Goal: Subscribe to service/newsletter

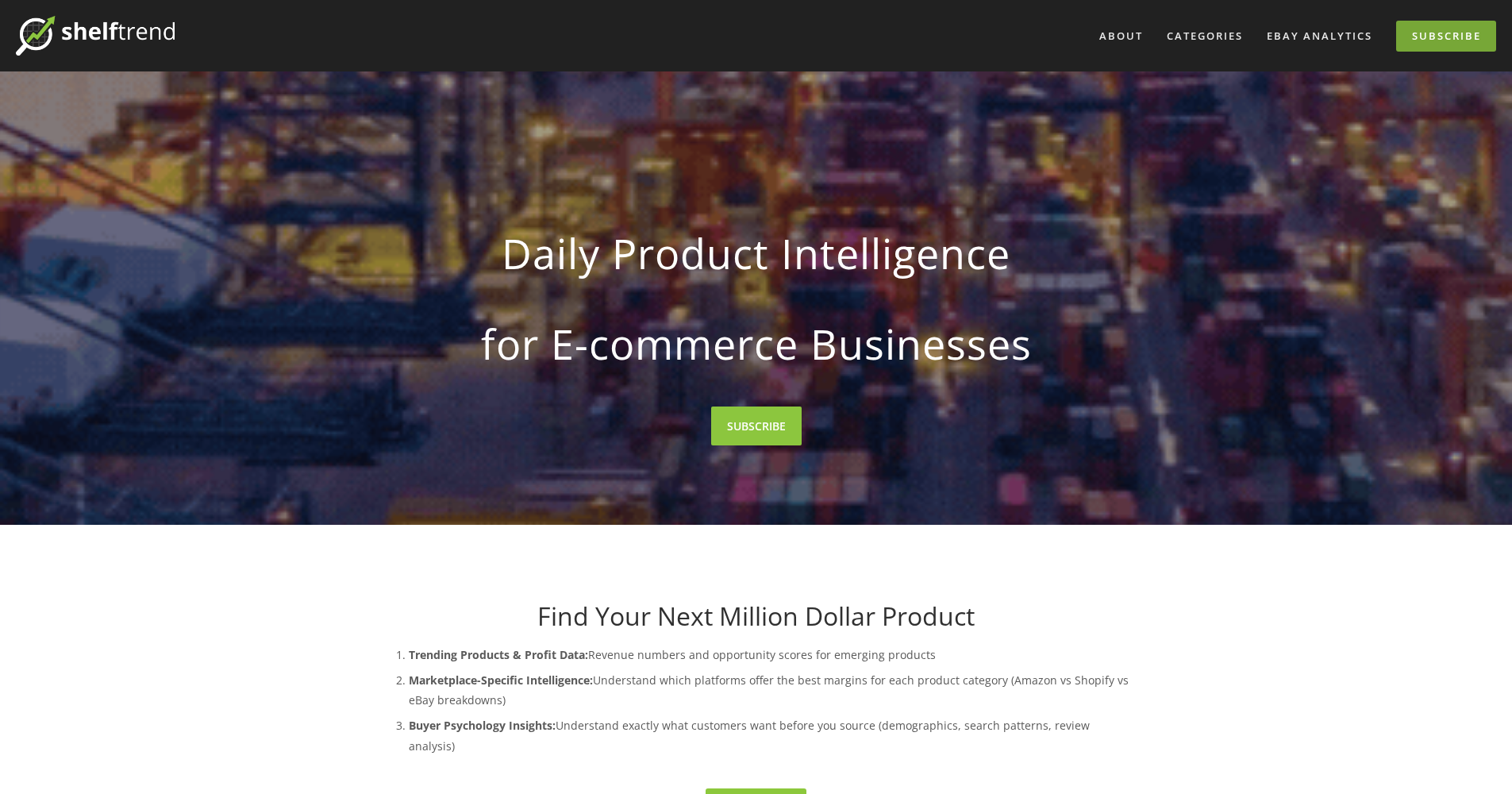
click at [1433, 37] on link "Subscribe" at bounding box center [1446, 36] width 100 height 31
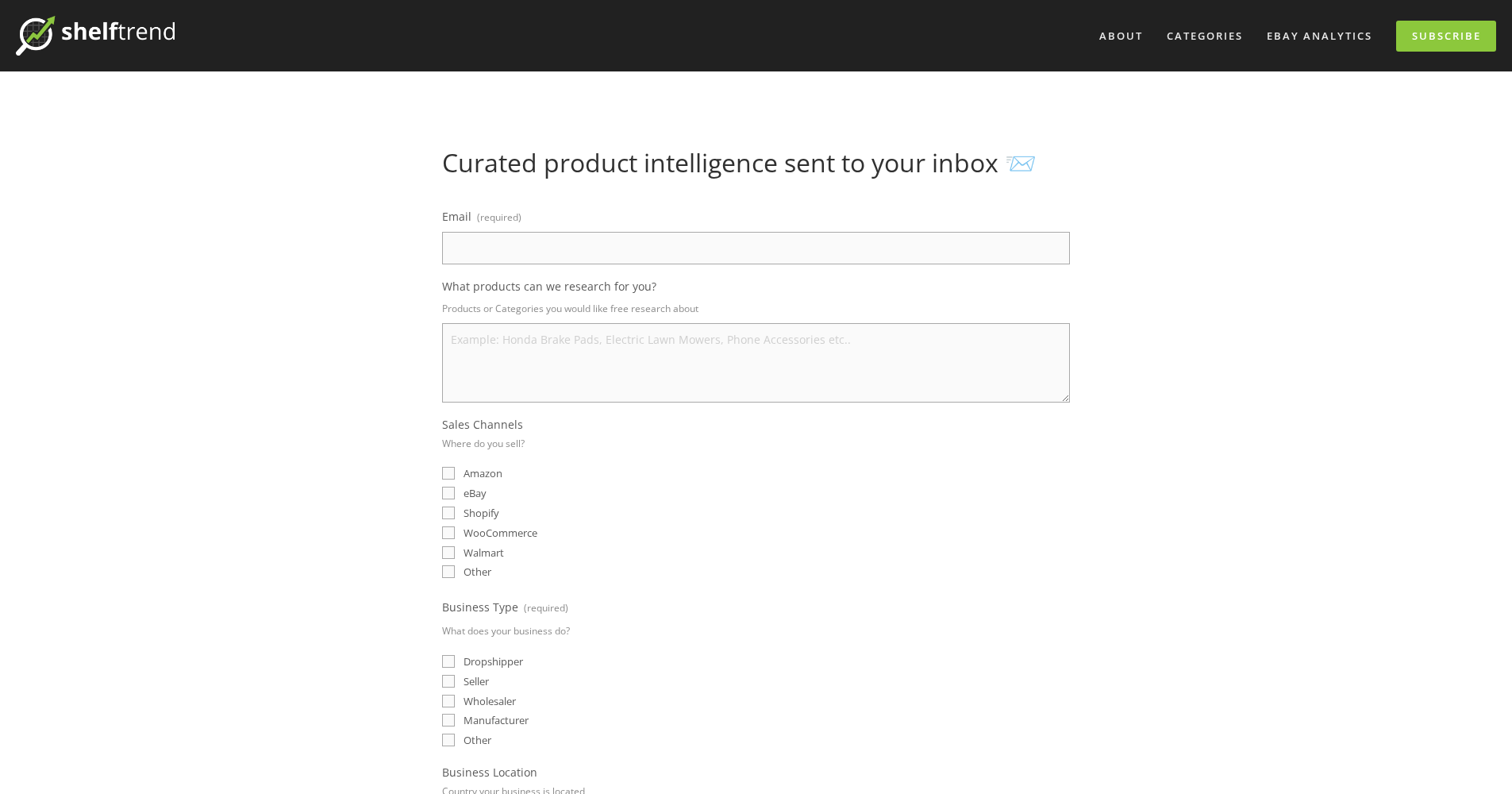
click at [1057, 246] on input "Email (required)" at bounding box center [755, 247] width 628 height 32
type input "seltaeb@bigpond.com"
click at [506, 350] on textarea "What products can we research for you?" at bounding box center [755, 363] width 628 height 80
type textarea "Musical Instruments"
click at [446, 471] on input "Amazon" at bounding box center [448, 473] width 13 height 13
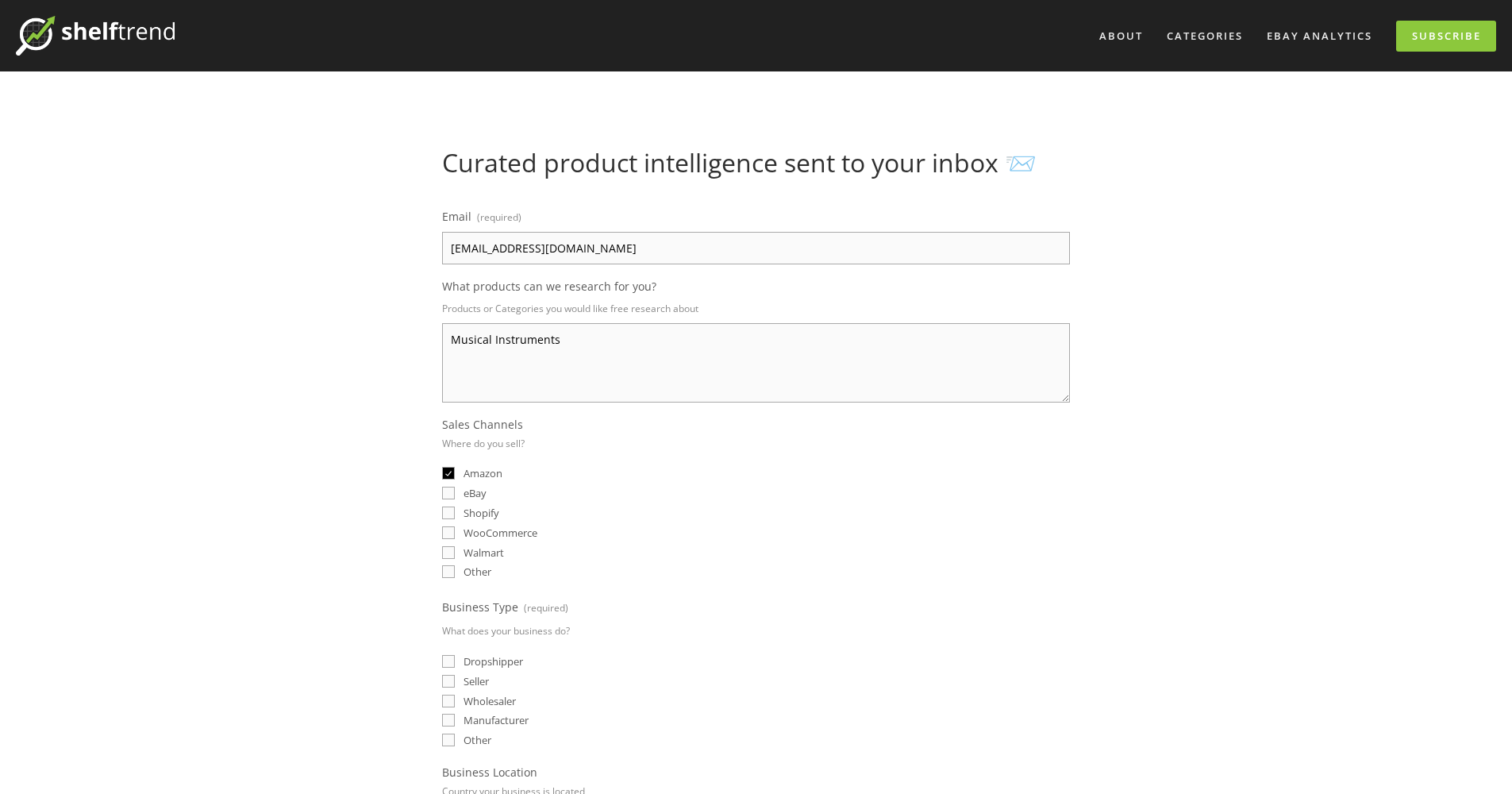
checkbox input "true"
drag, startPoint x: 448, startPoint y: 488, endPoint x: 448, endPoint y: 504, distance: 16.0
click at [448, 488] on input "eBay" at bounding box center [448, 492] width 13 height 13
checkbox input "true"
click at [450, 511] on input "Shopify" at bounding box center [448, 512] width 13 height 13
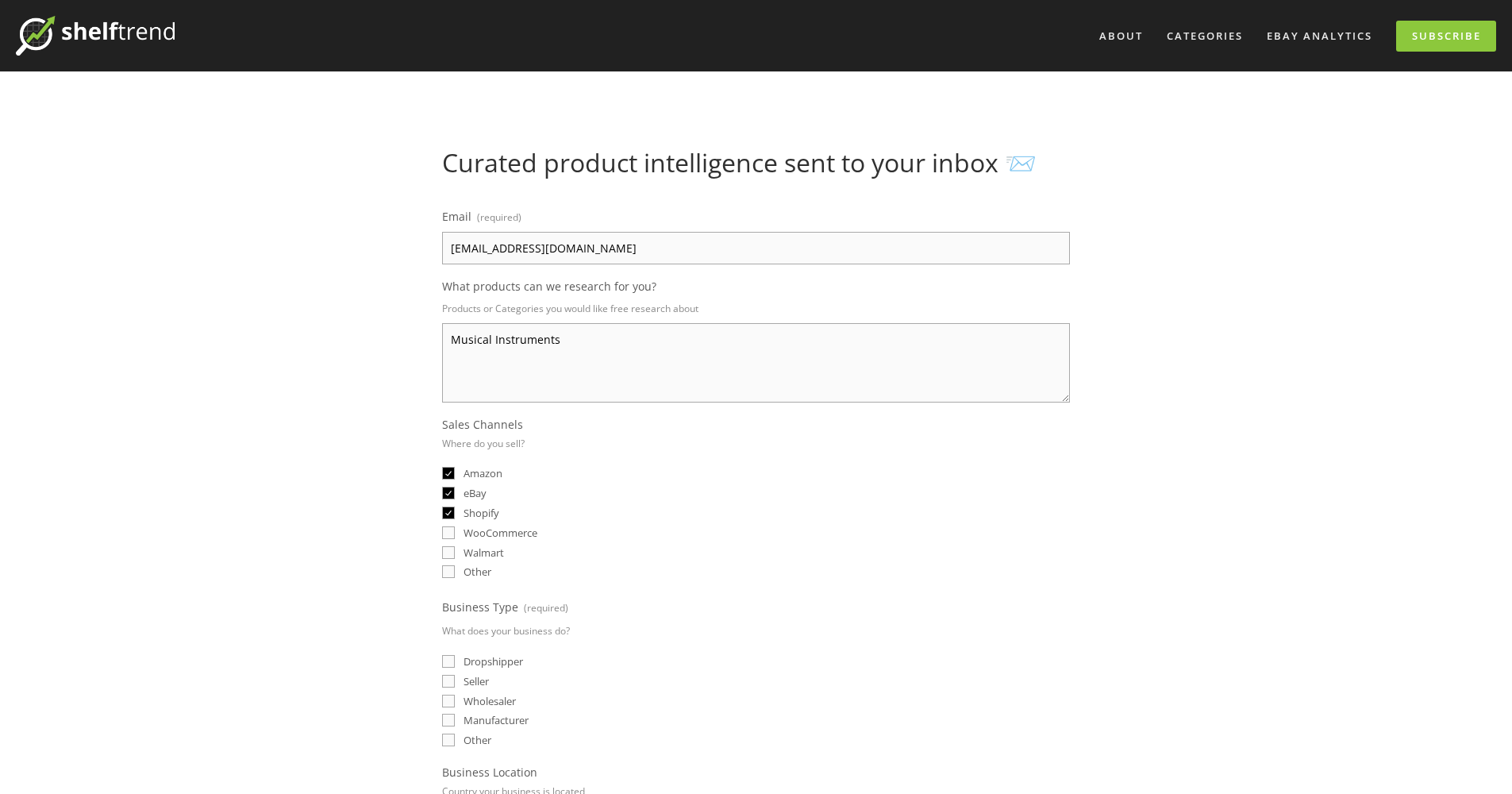
checkbox input "true"
click at [444, 531] on input "WooCommerce" at bounding box center [448, 532] width 13 height 13
checkbox input "true"
click at [450, 573] on input "Other" at bounding box center [448, 571] width 13 height 13
checkbox input "true"
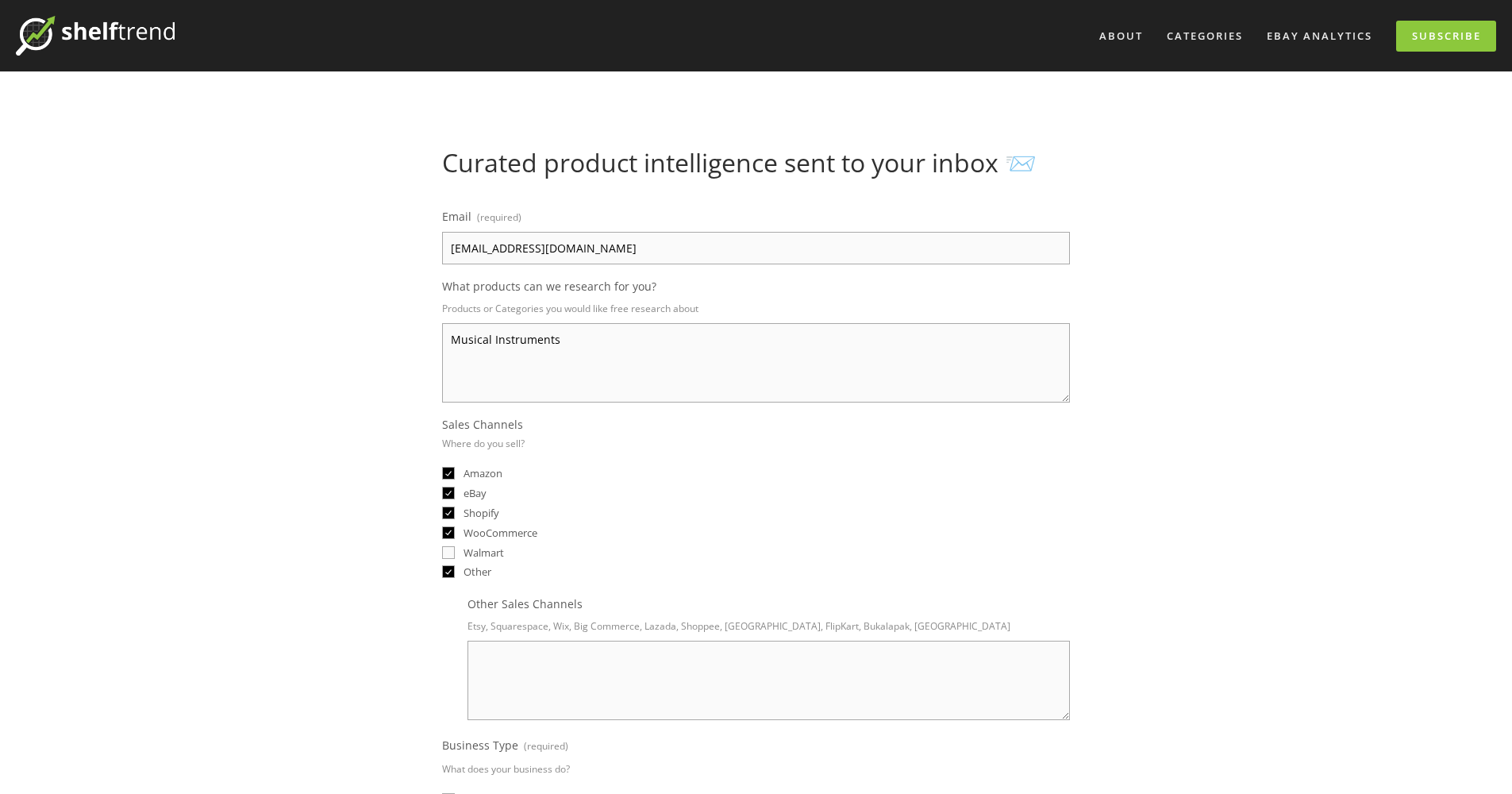
click at [511, 643] on textarea "Other Sales Channels" at bounding box center [768, 680] width 602 height 80
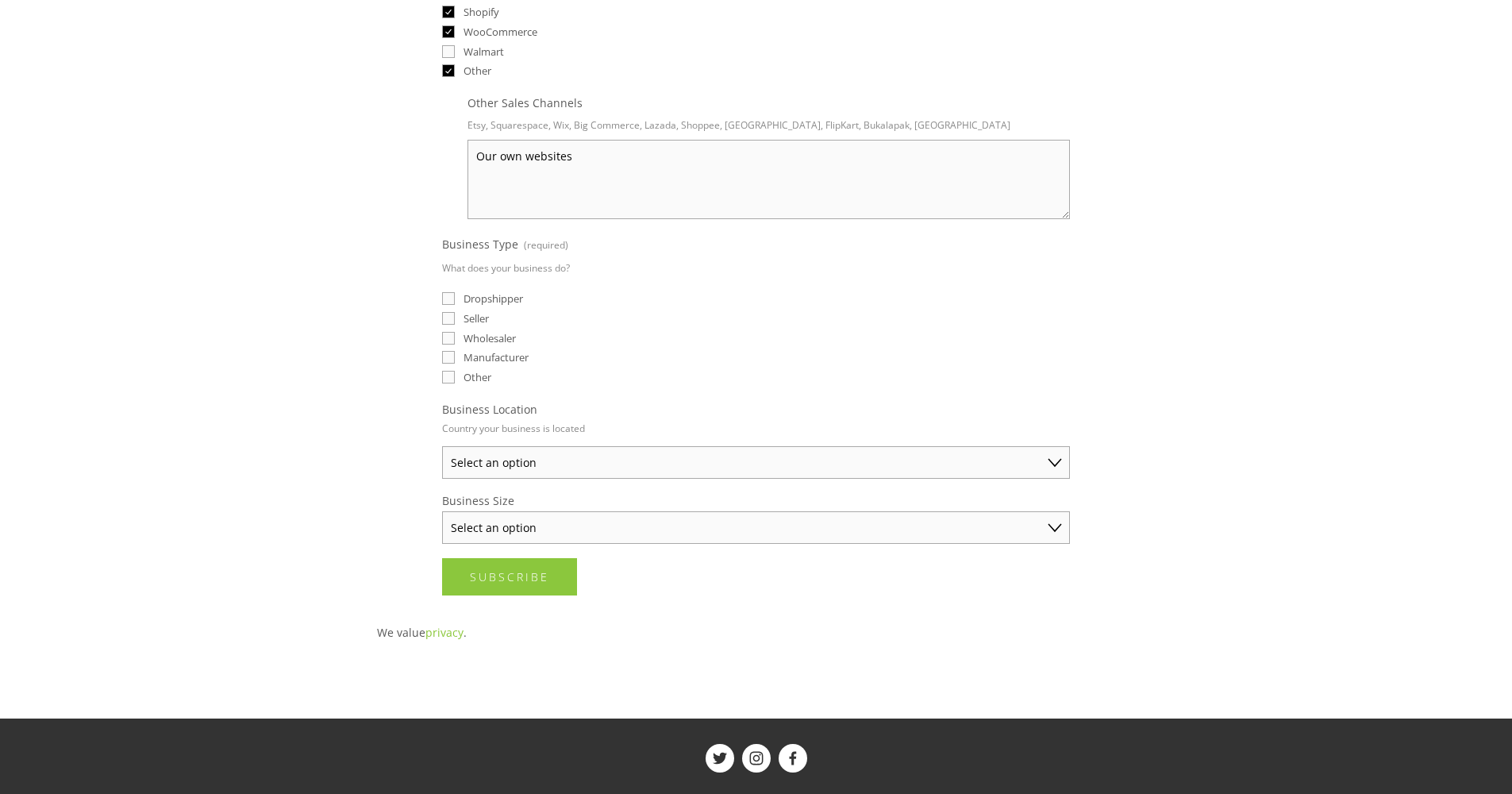
scroll to position [531, 0]
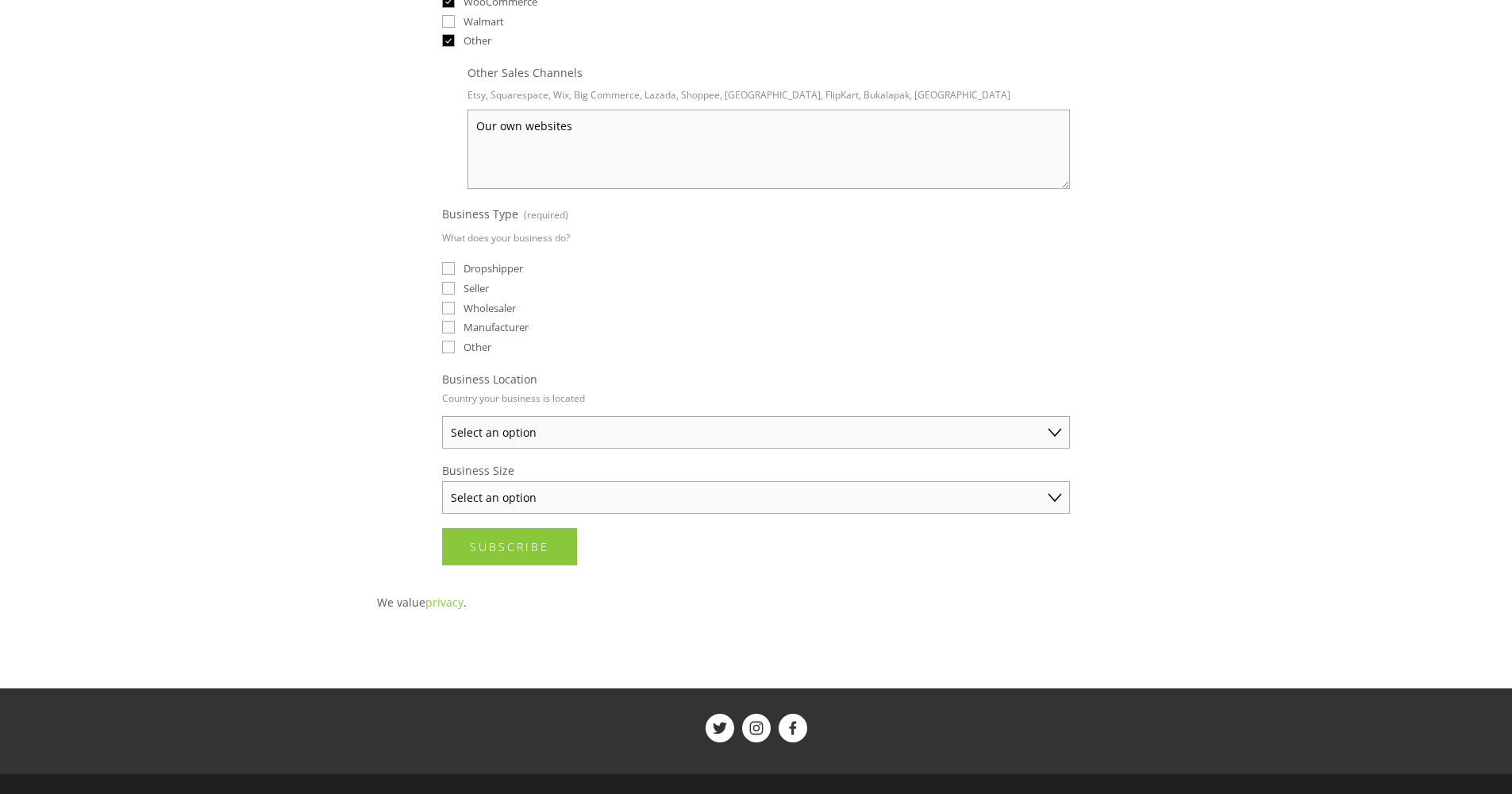
type textarea "Our own websites"
click at [449, 291] on input "Seller" at bounding box center [448, 288] width 13 height 13
checkbox input "true"
select select "Australia"
select select "Established Business (Over $250K annual sales)"
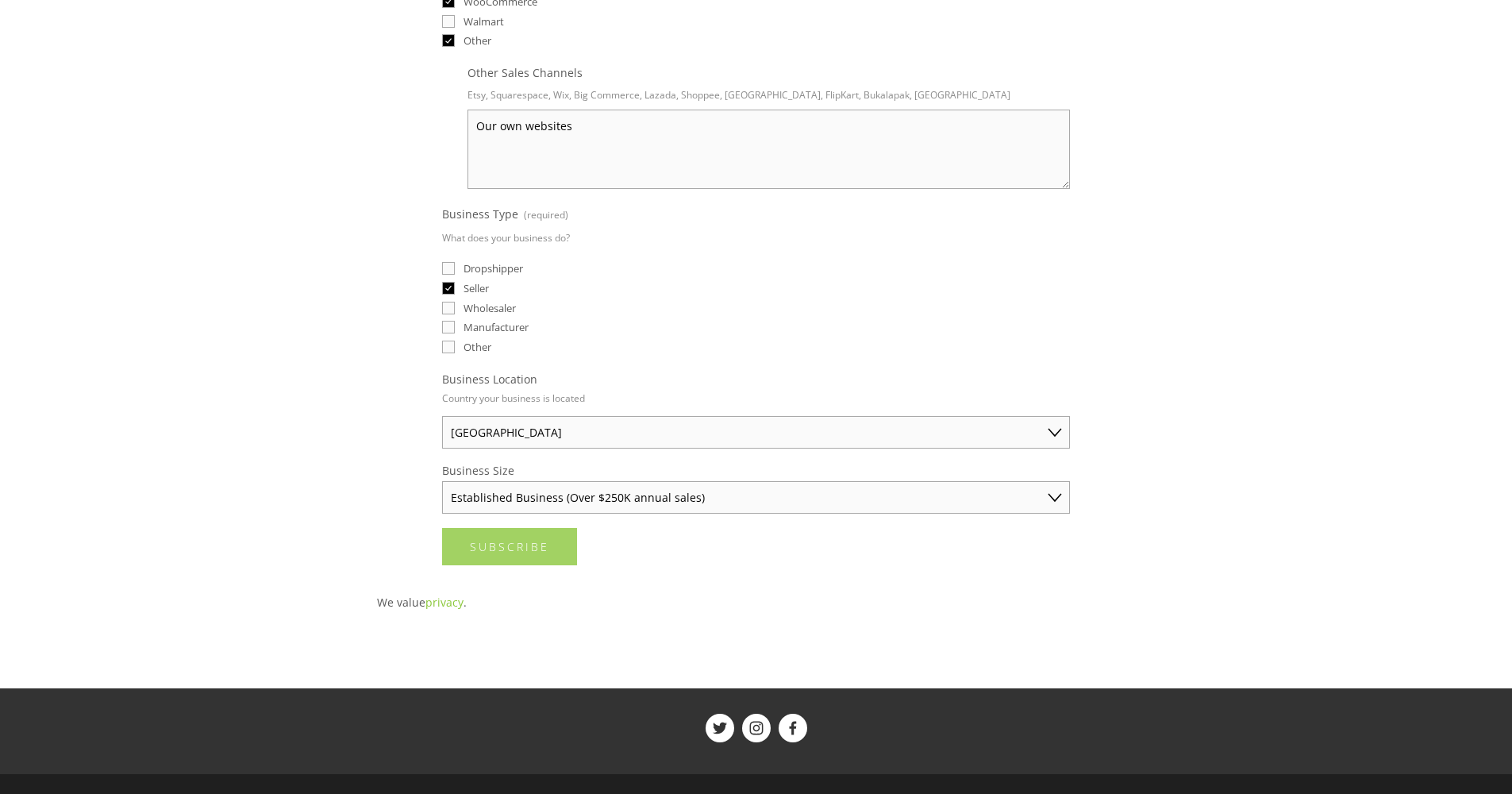
click at [506, 546] on span "Subscribe" at bounding box center [510, 546] width 80 height 15
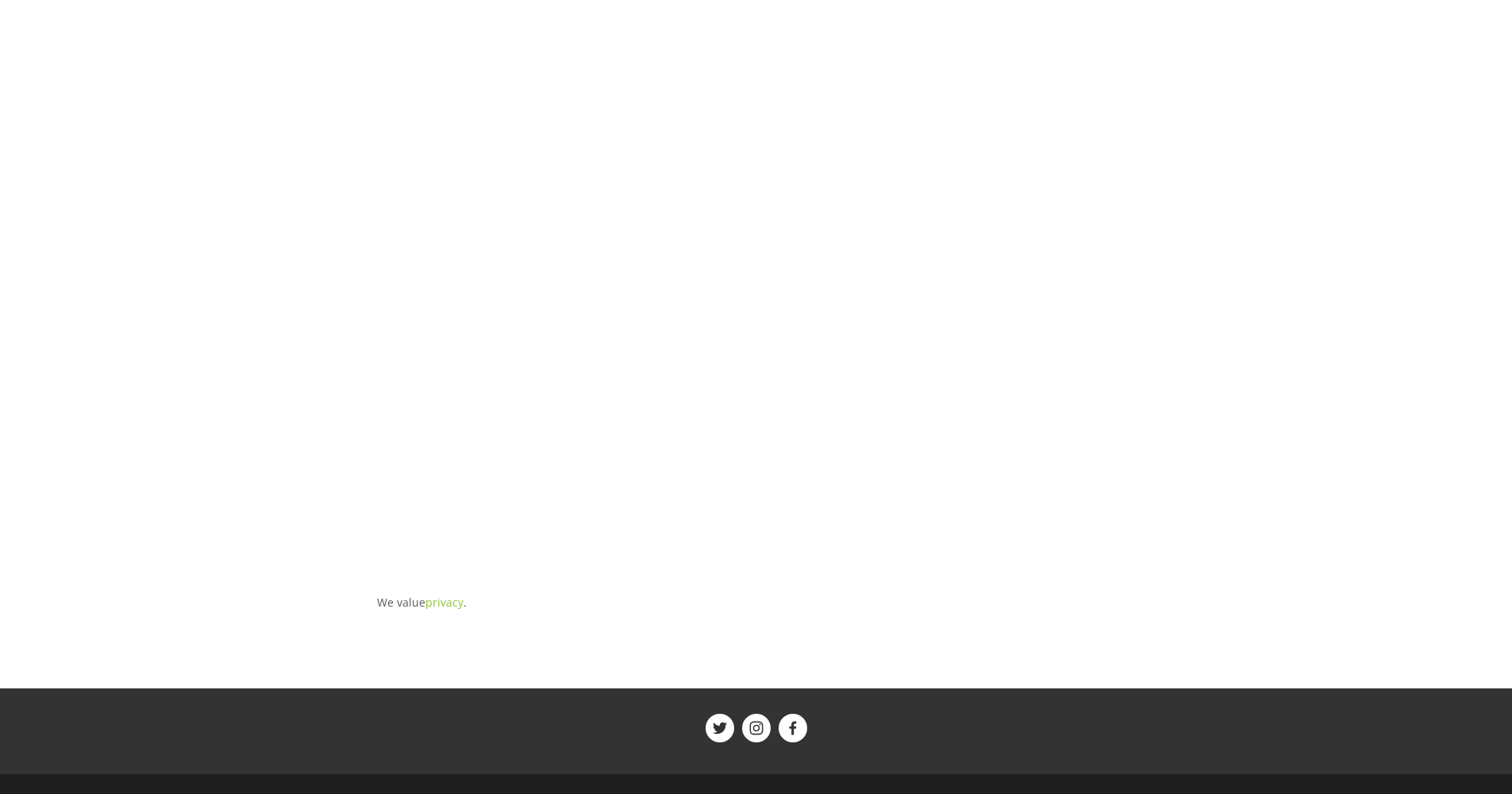
scroll to position [0, 0]
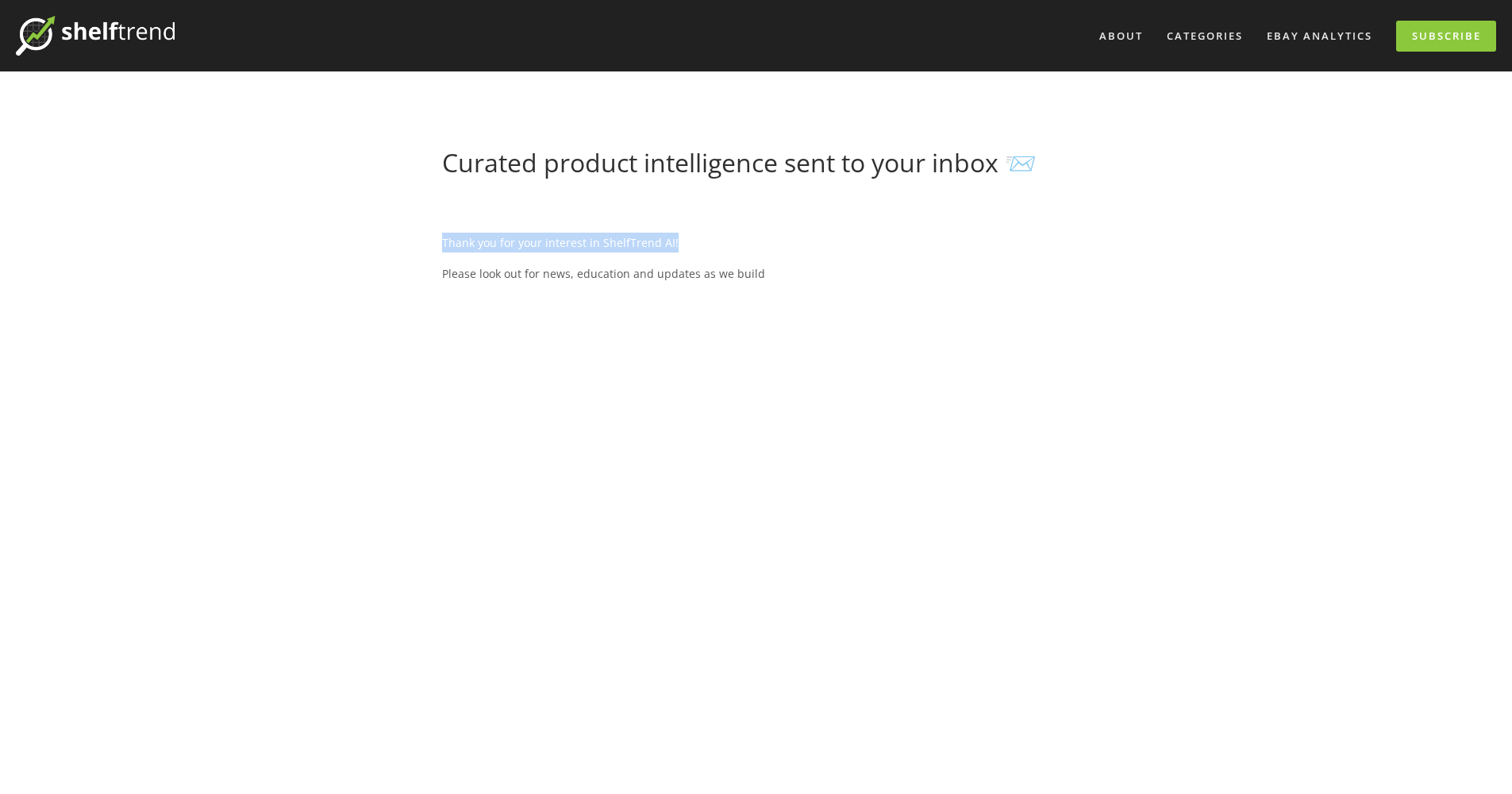
drag, startPoint x: 833, startPoint y: 235, endPoint x: 831, endPoint y: 217, distance: 18.1
click at [831, 217] on div "Thank you for your interest in ShelfTrend AI! Please look out for news, educati…" at bounding box center [755, 651] width 628 height 891
click at [1119, 32] on link "About" at bounding box center [1121, 36] width 64 height 26
